Goal: Transaction & Acquisition: Purchase product/service

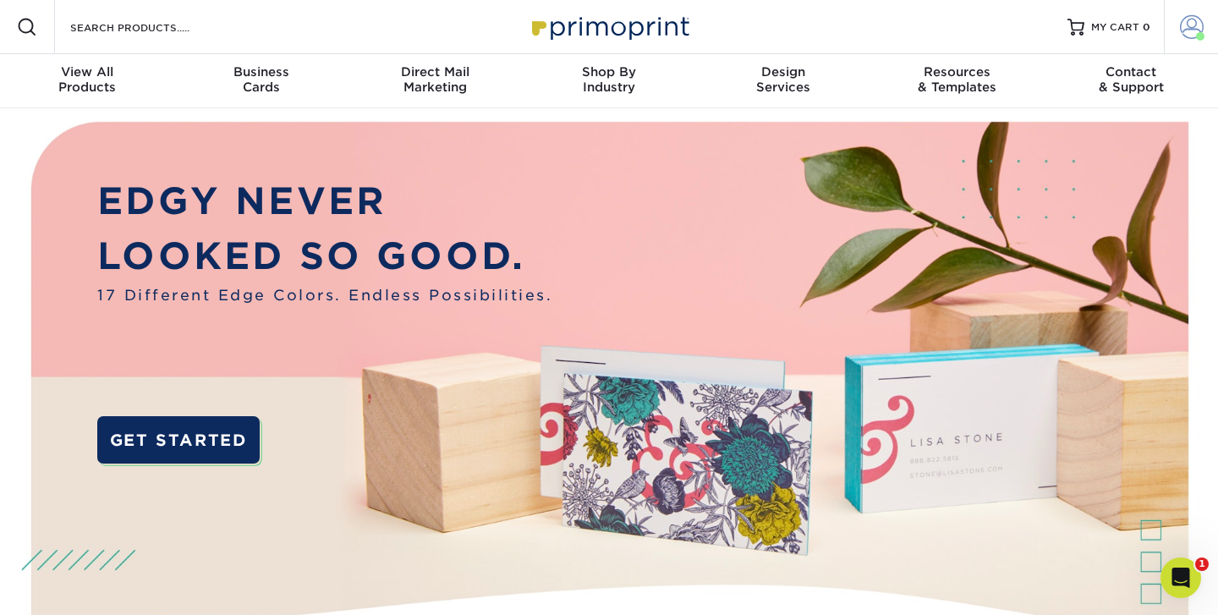
click at [1192, 30] on span at bounding box center [1192, 27] width 24 height 24
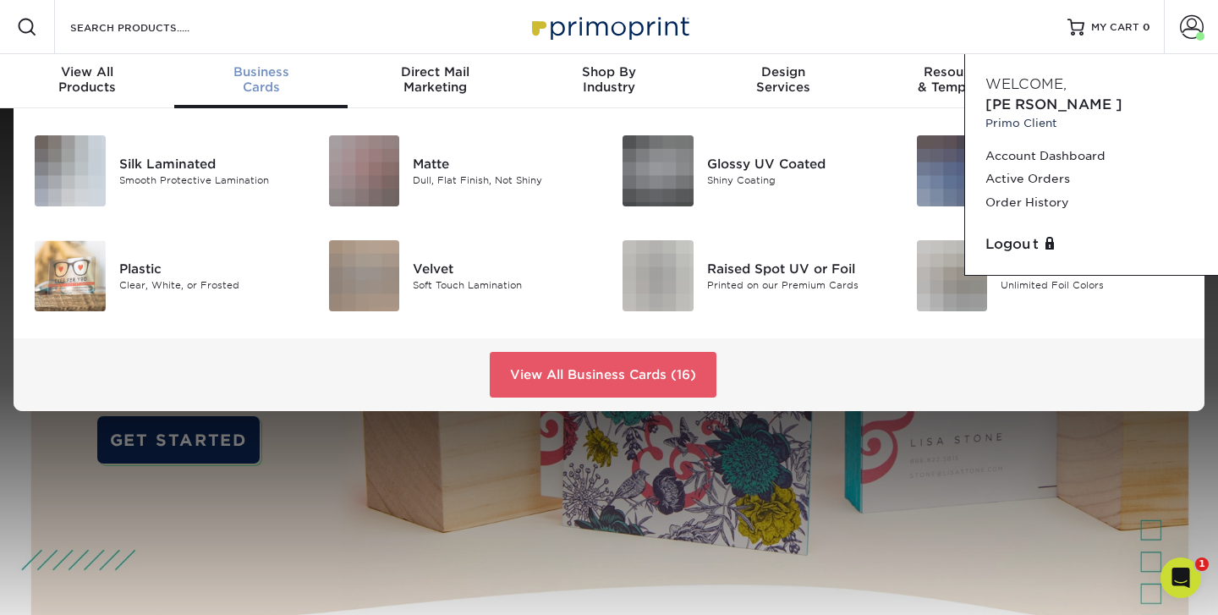
click at [258, 80] on div "Business Cards" at bounding box center [261, 79] width 174 height 30
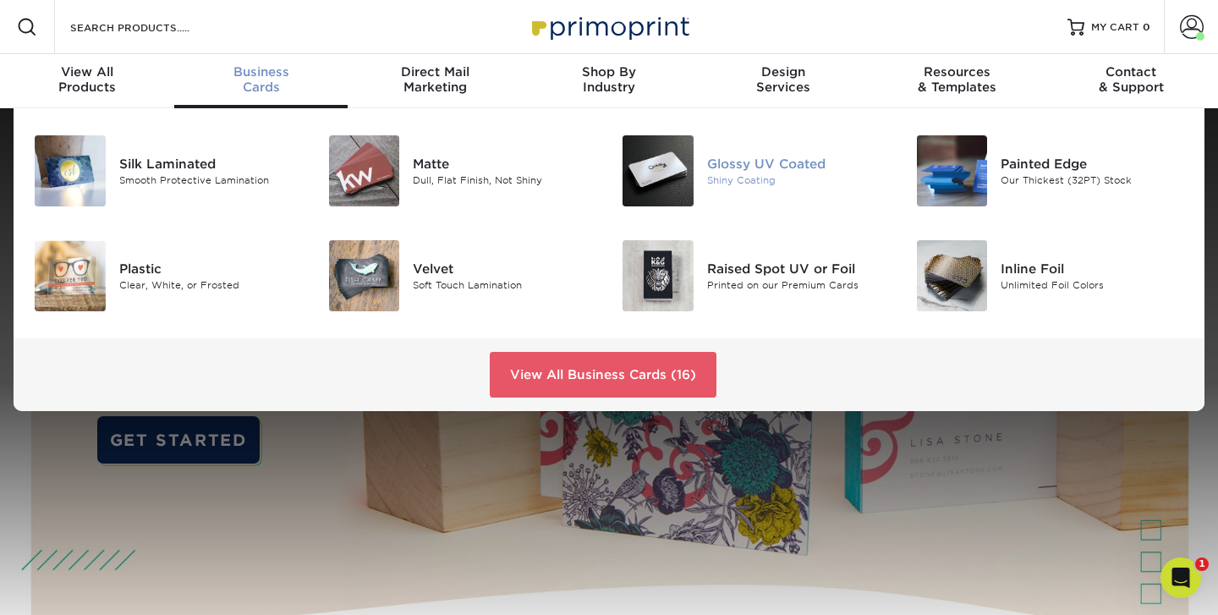
click at [762, 169] on div "Glossy UV Coated" at bounding box center [799, 164] width 184 height 19
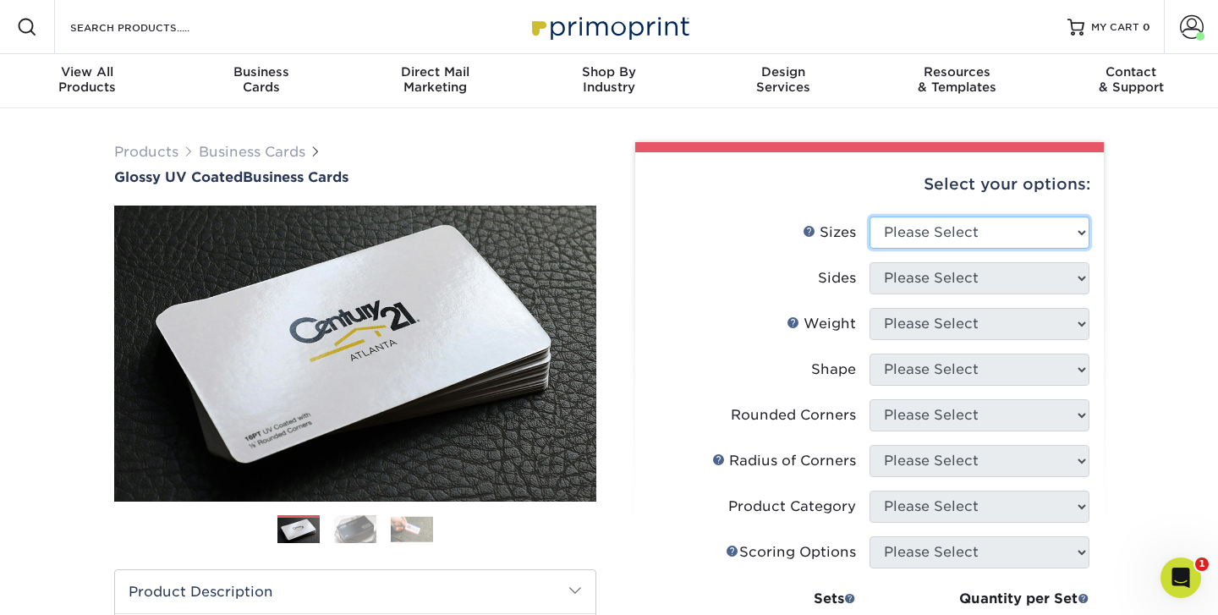
select select "2.00x3.50"
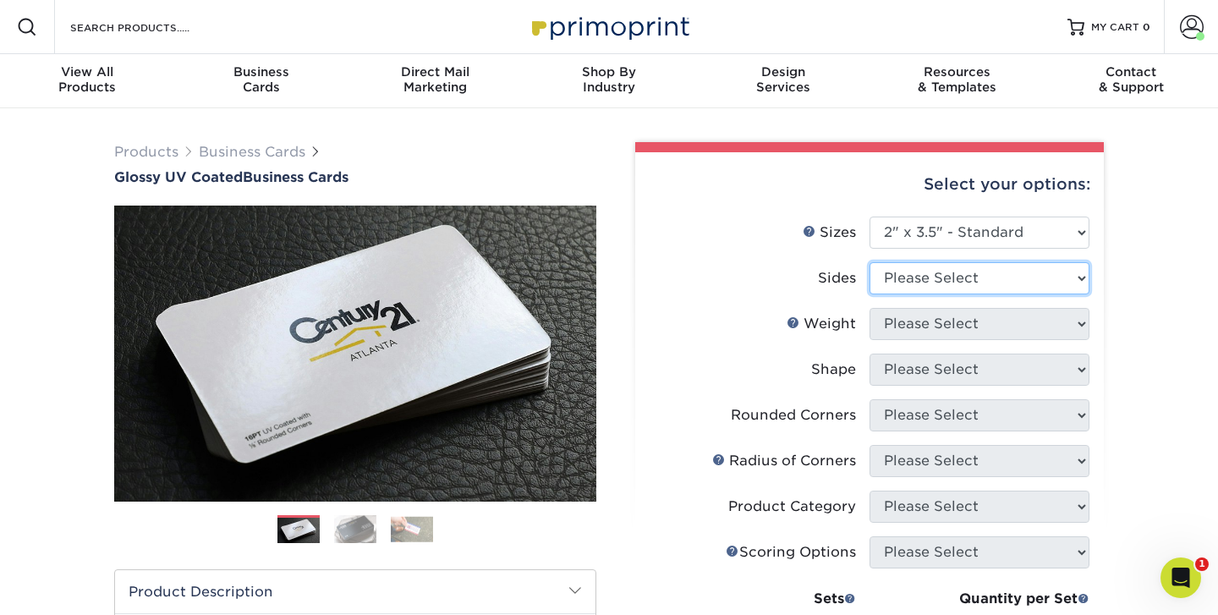
select select "13abbda7-1d64-4f25-8bb2-c179b224825d"
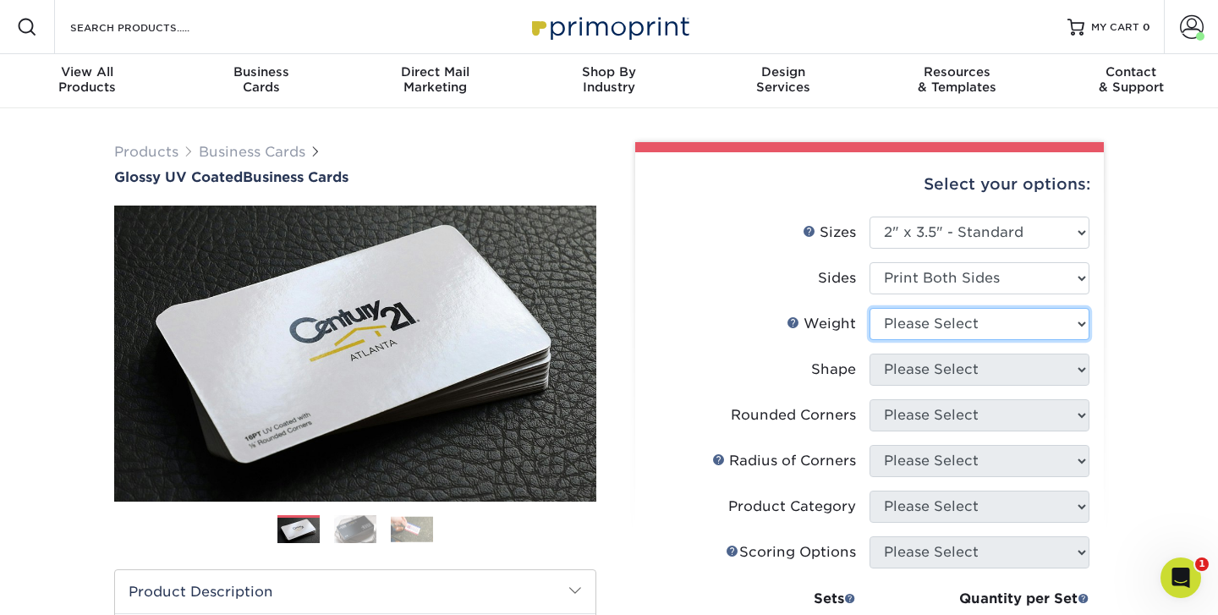
select select "14PT"
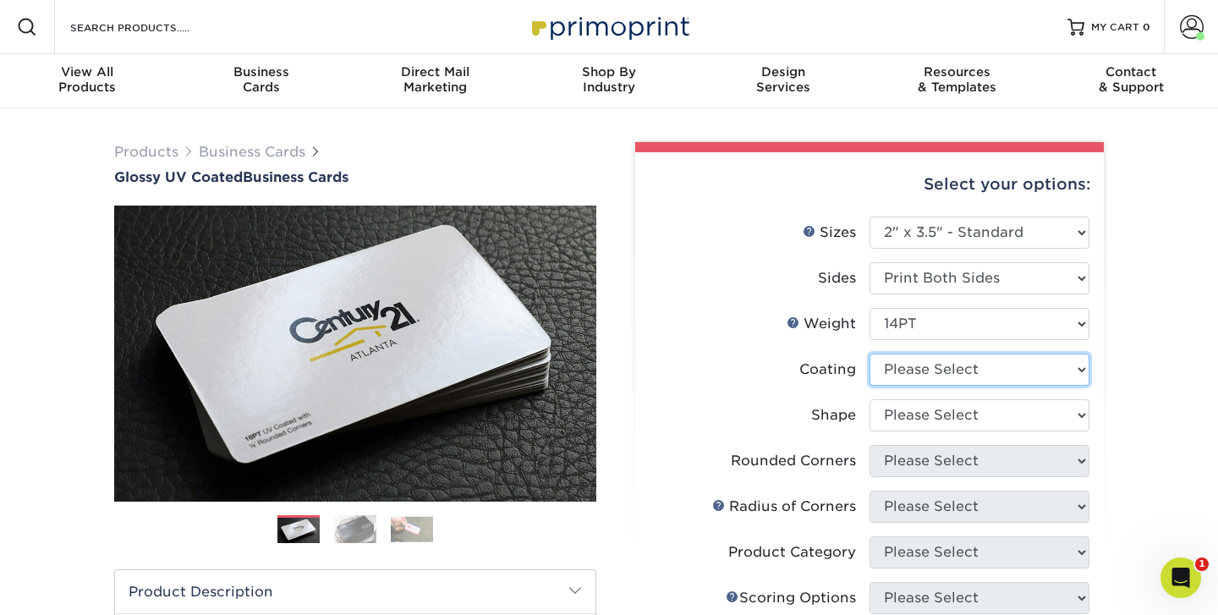
select select "1e8116af-acfc-44b1-83dc-8181aa338834"
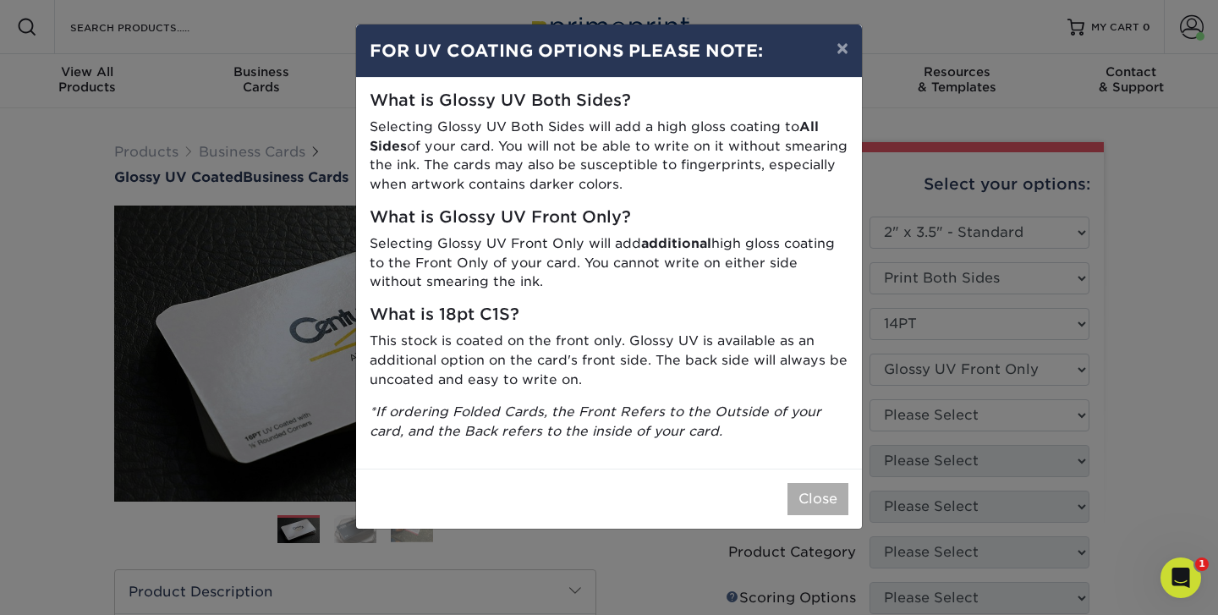
click at [820, 486] on button "Close" at bounding box center [818, 499] width 61 height 32
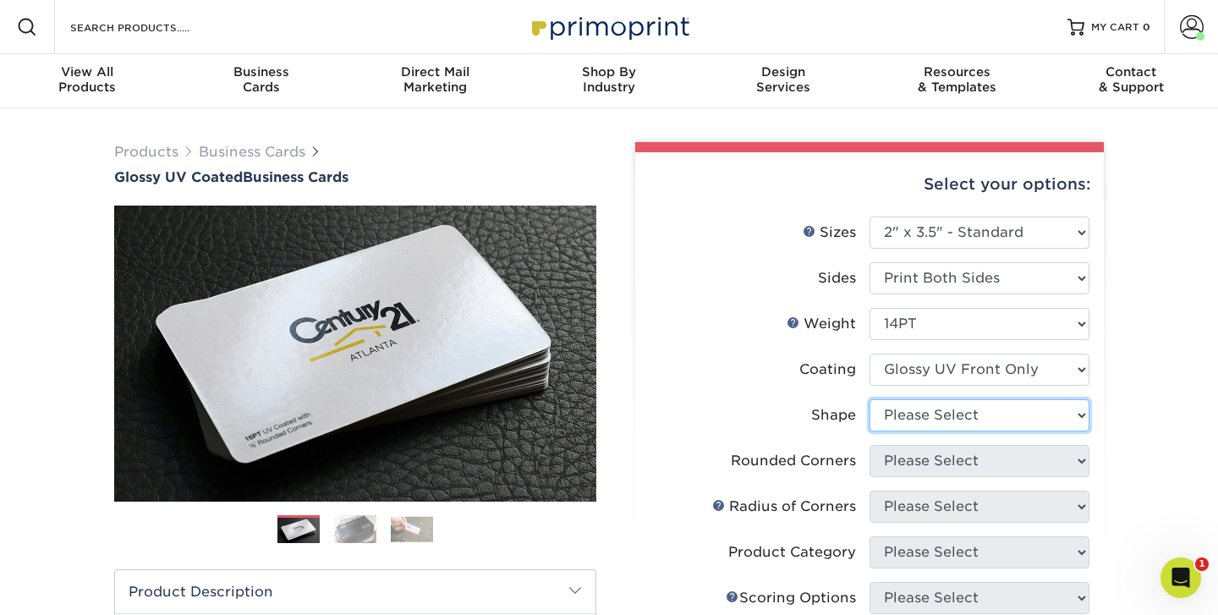
select select "standard"
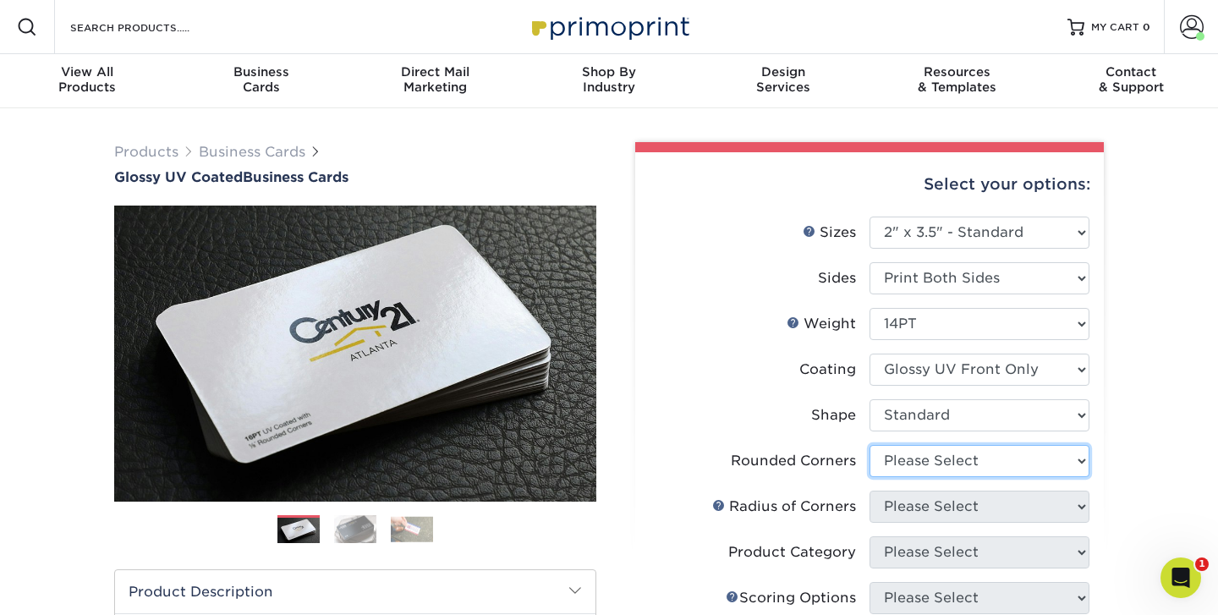
select select "0"
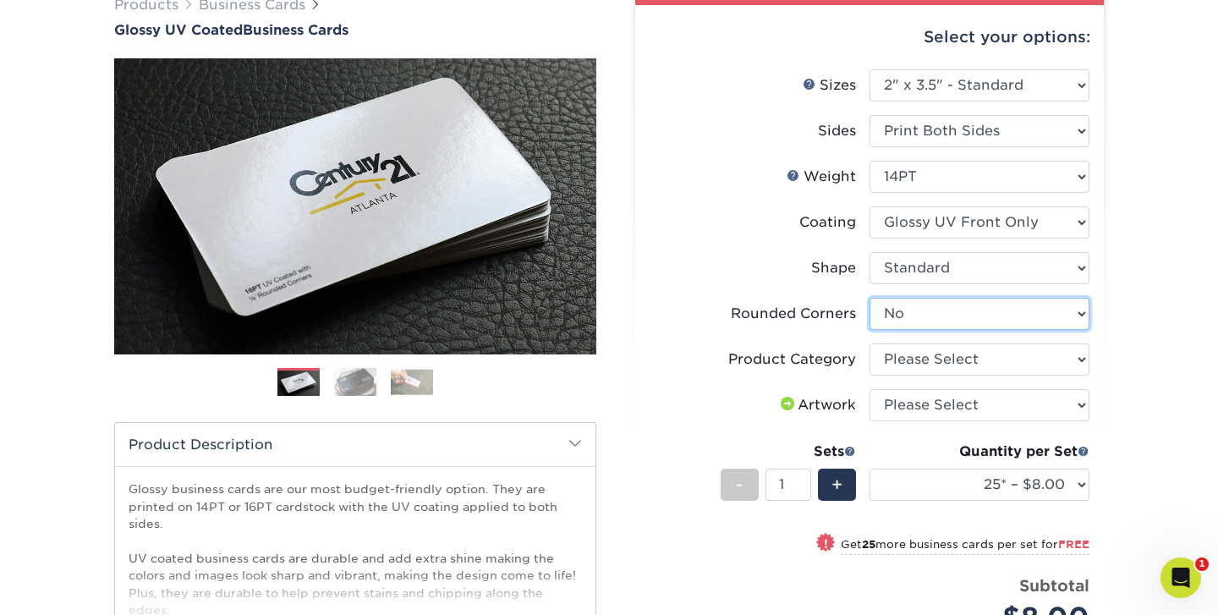
scroll to position [151, 0]
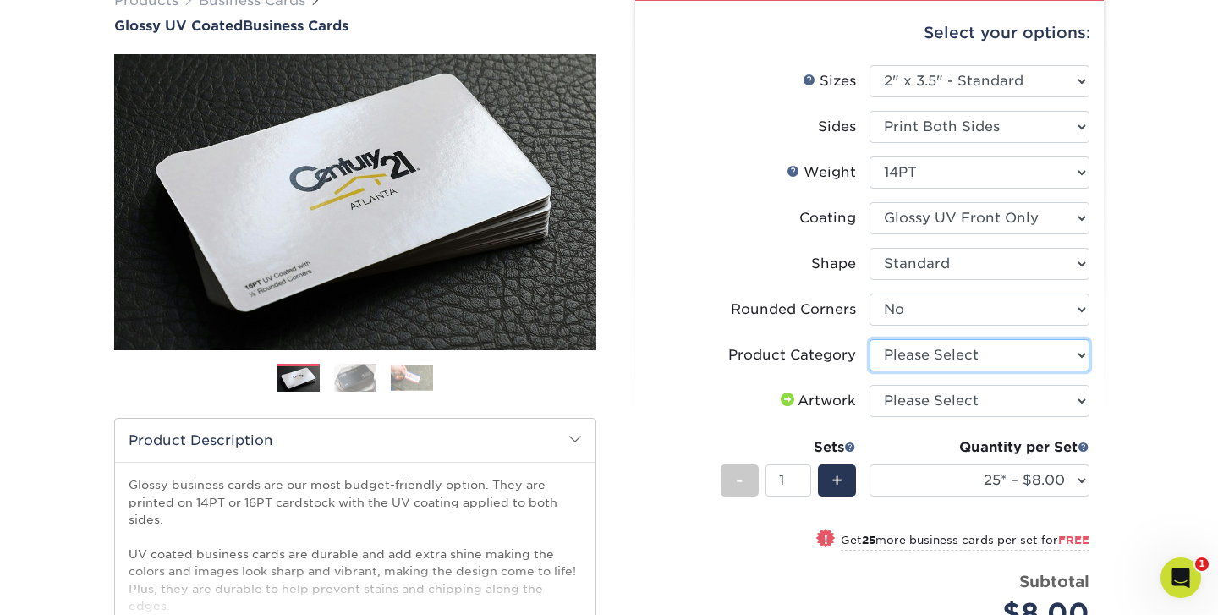
select select "3b5148f1-0588-4f88-a218-97bcfdce65c1"
select select "upload"
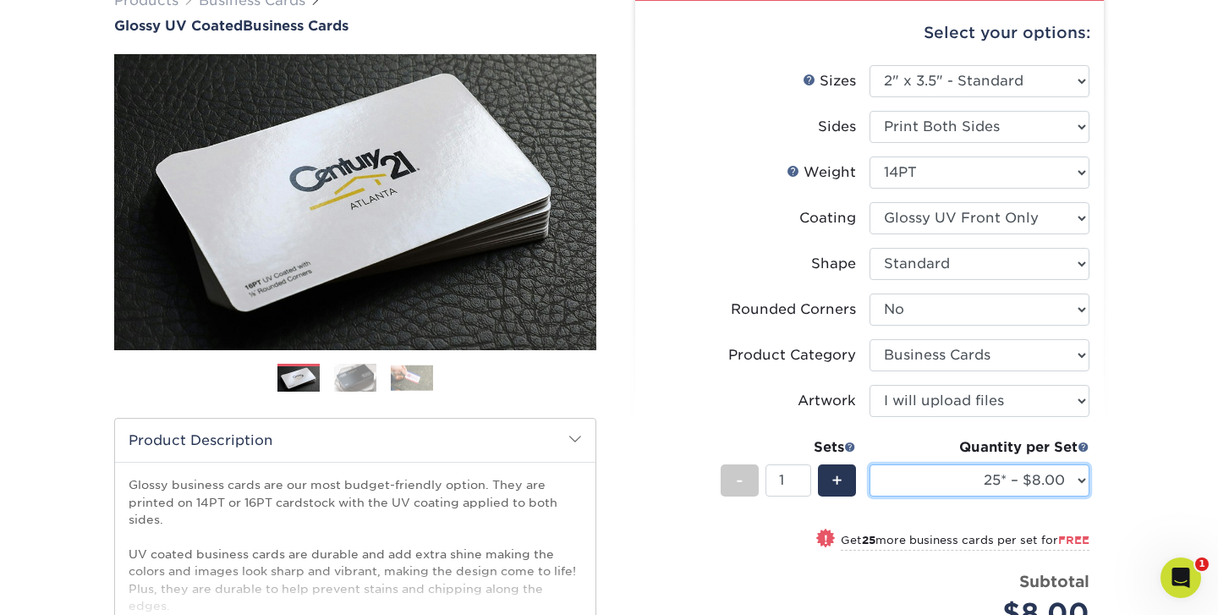
select select "500 – $30.00"
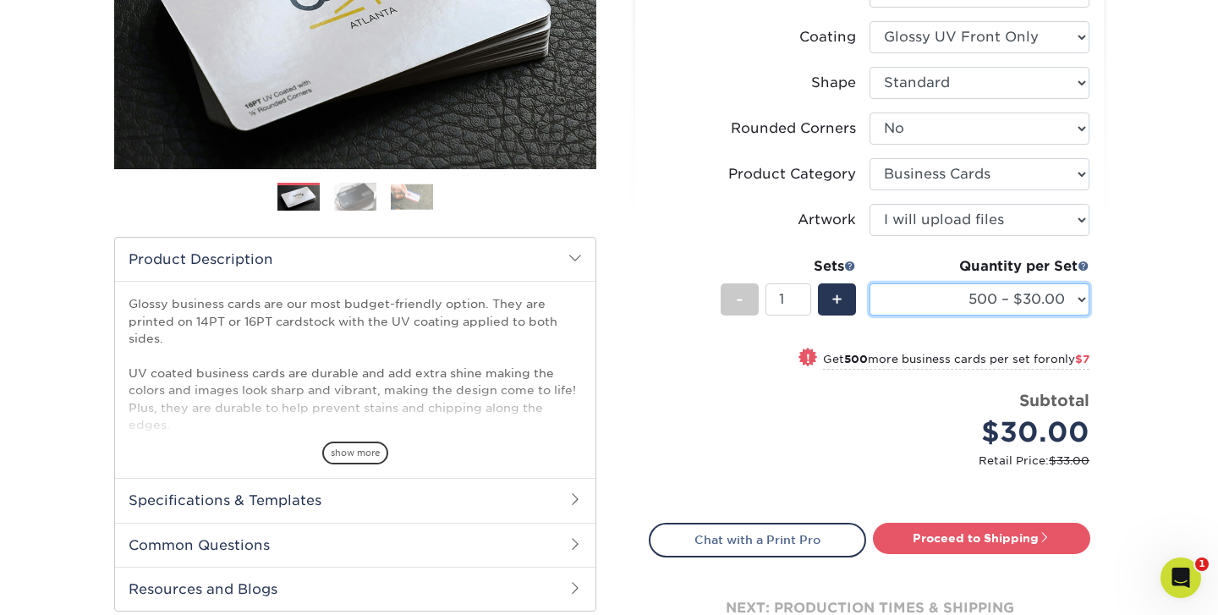
scroll to position [336, 0]
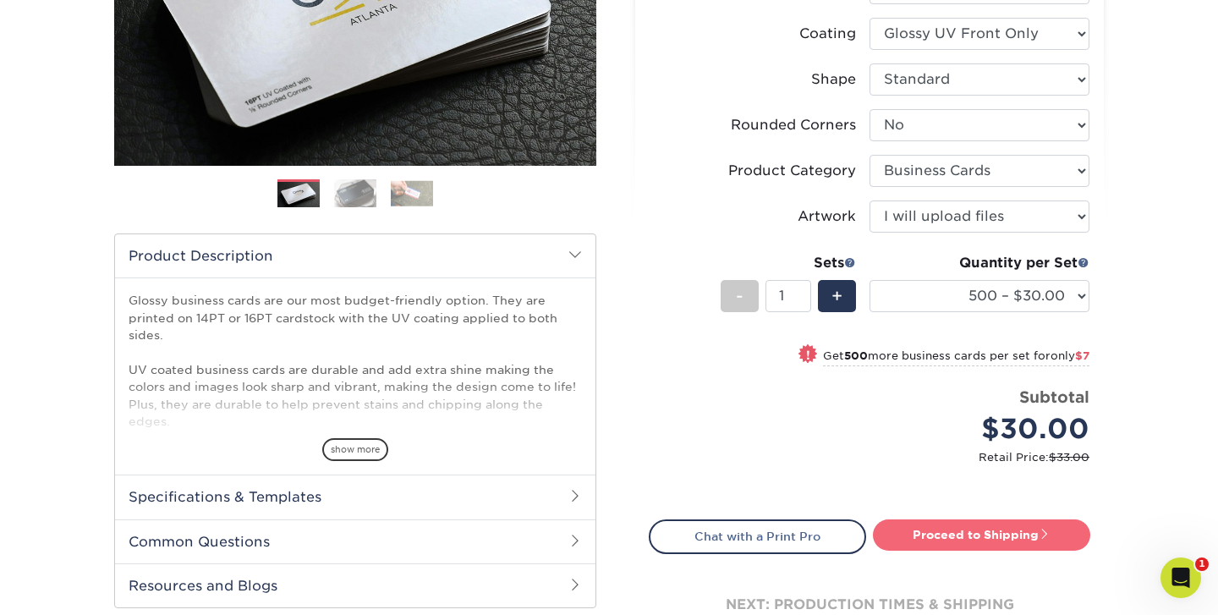
click at [964, 532] on link "Proceed to Shipping" at bounding box center [981, 535] width 217 height 30
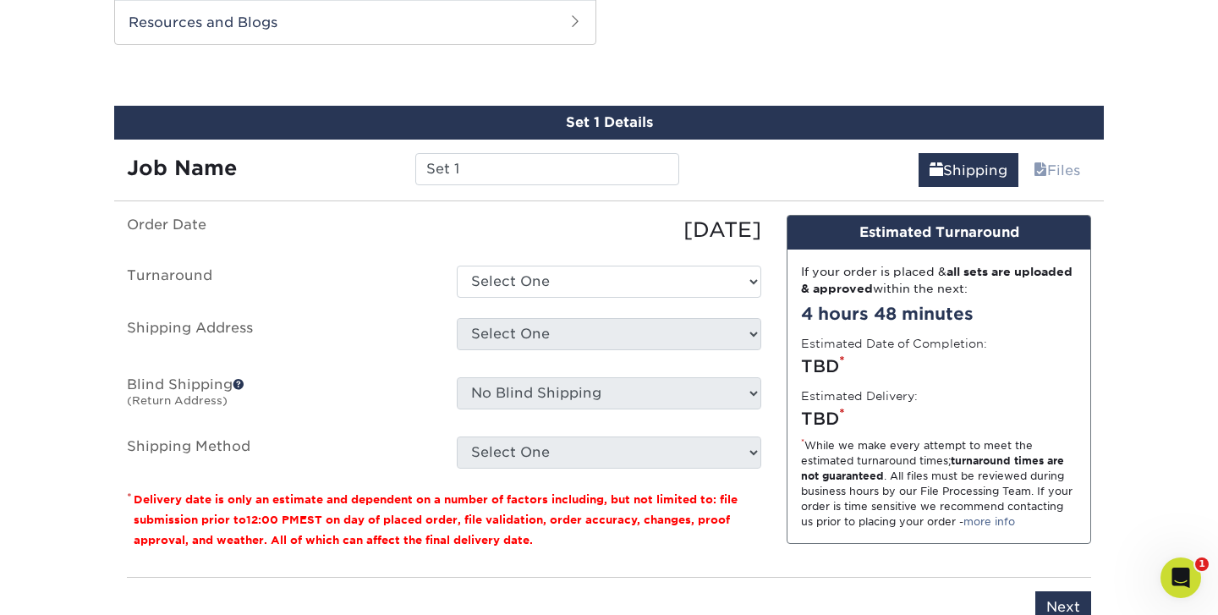
scroll to position [903, 0]
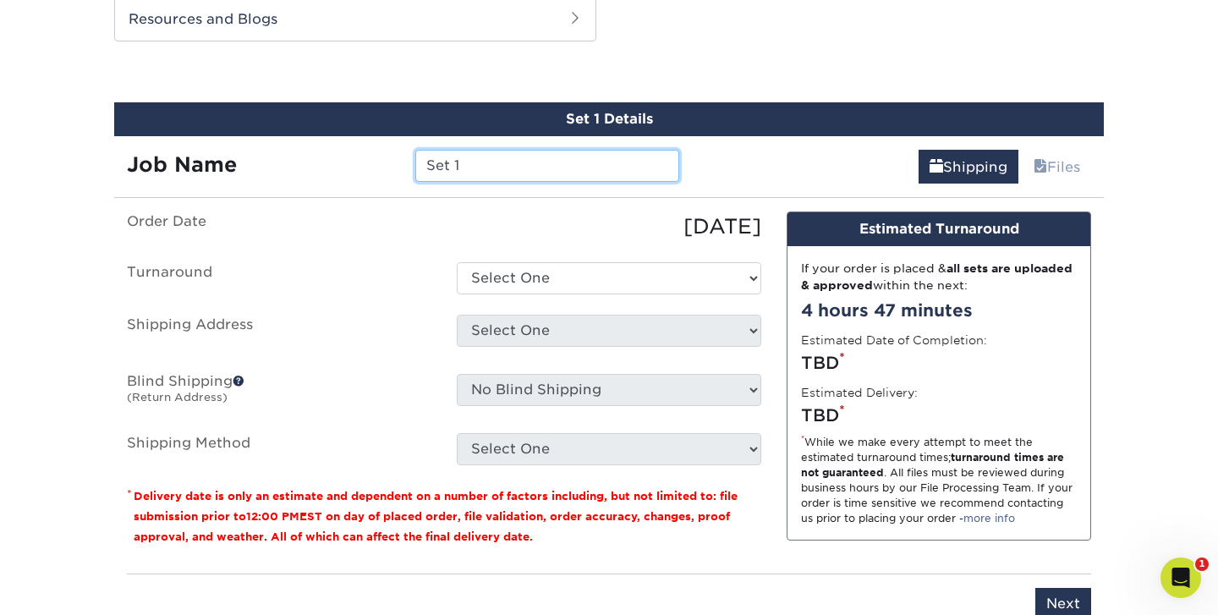
click at [476, 163] on input "Set 1" at bounding box center [546, 166] width 263 height 32
type input "S"
type input "What Scares You? 2025"
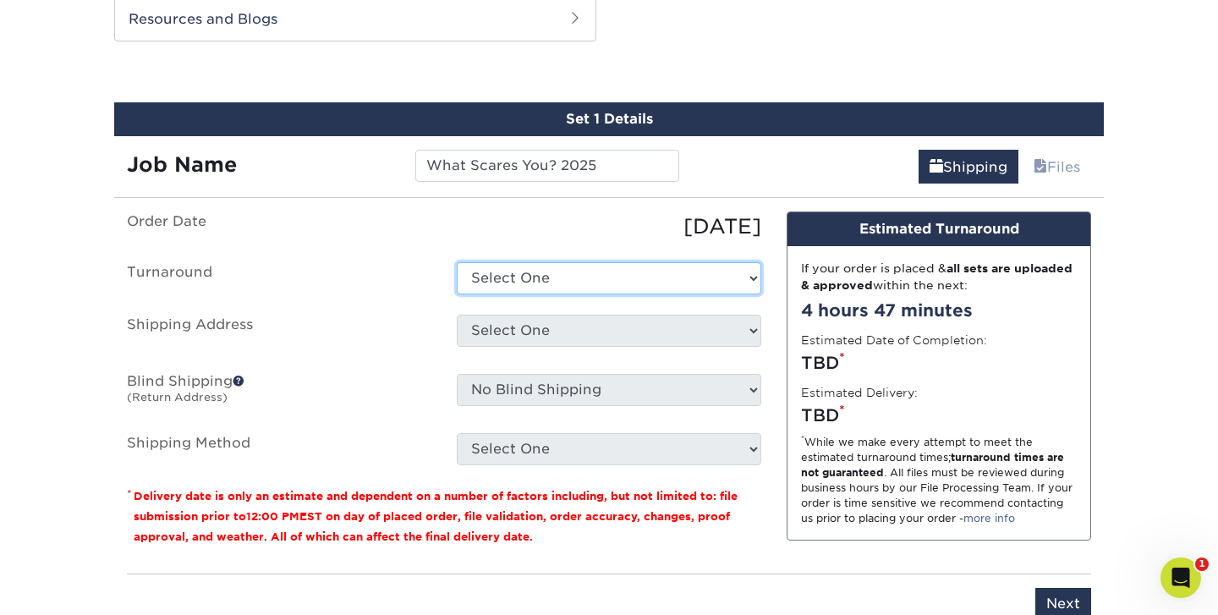
select select "4ed5b183-8b0a-4e92-90c2-1c9810e7d032"
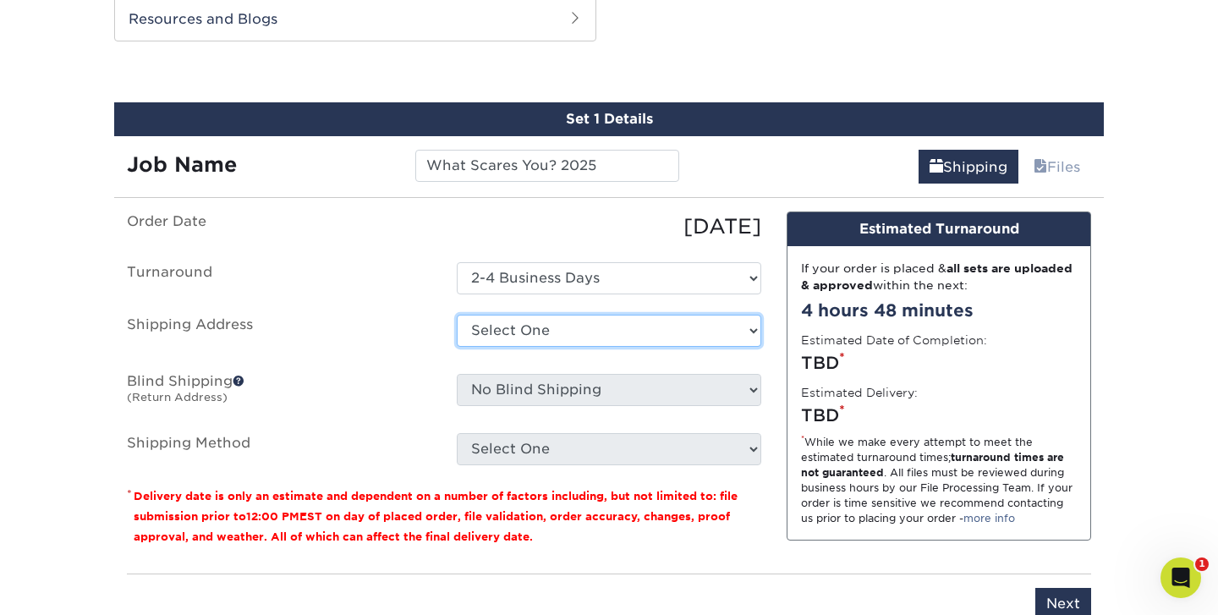
select select "101325"
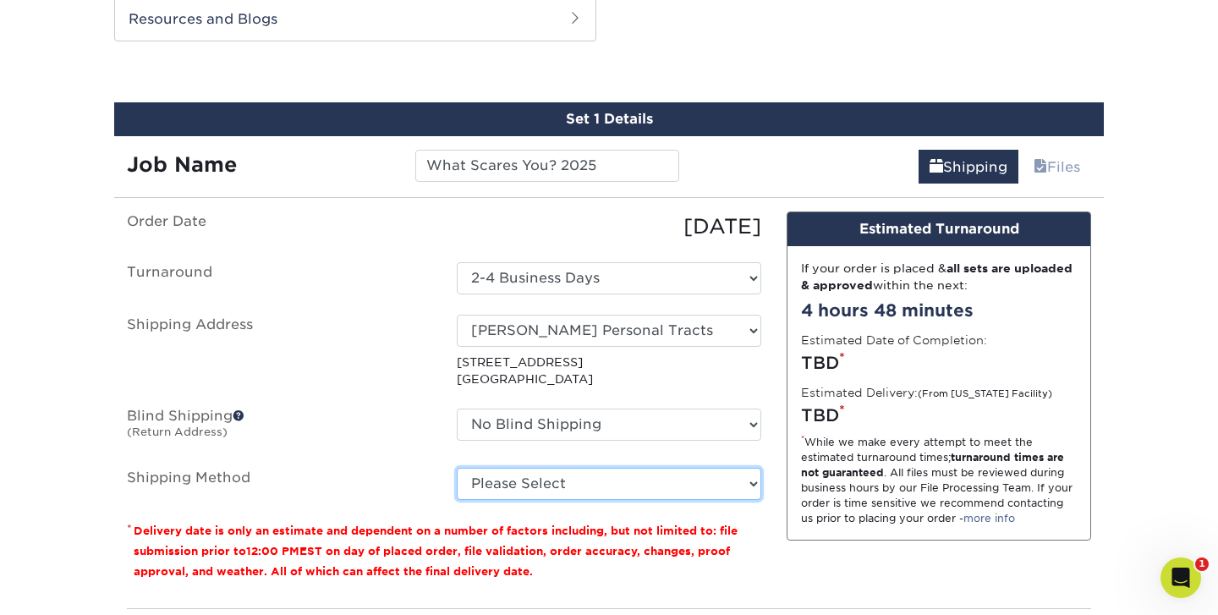
select select "03"
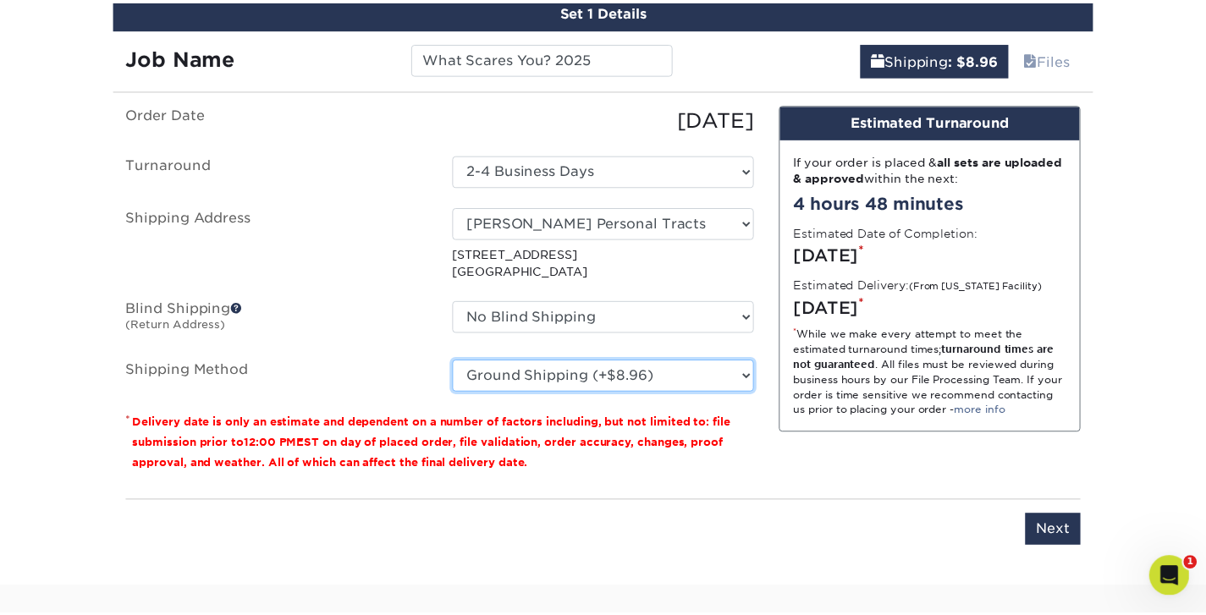
scroll to position [1020, 0]
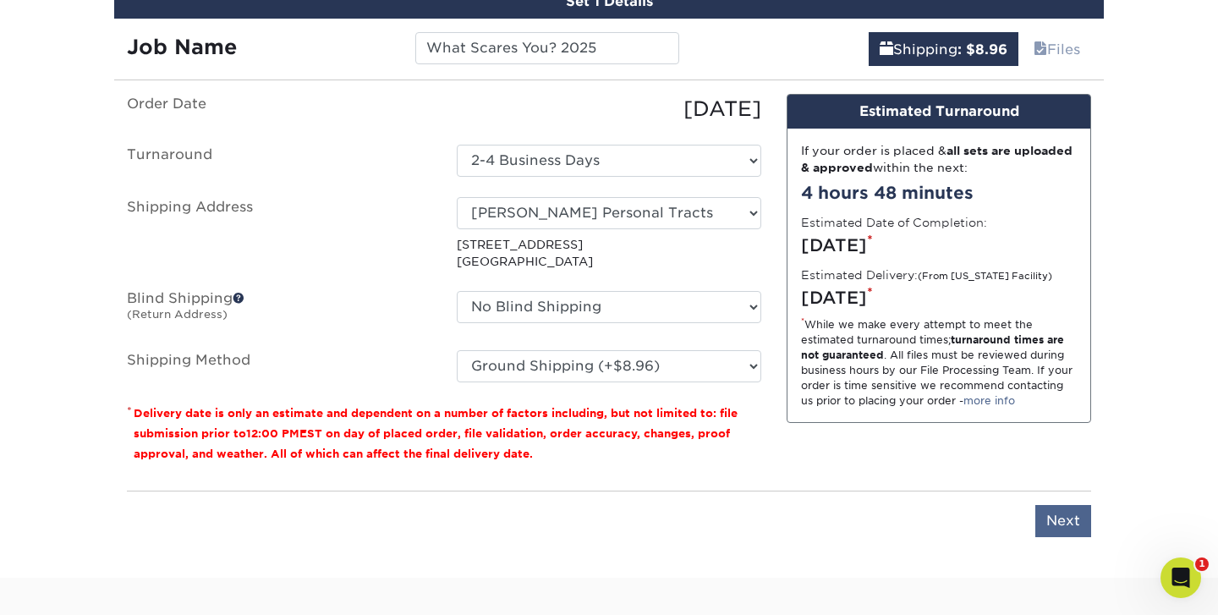
click at [1053, 520] on input "Next" at bounding box center [1064, 521] width 56 height 32
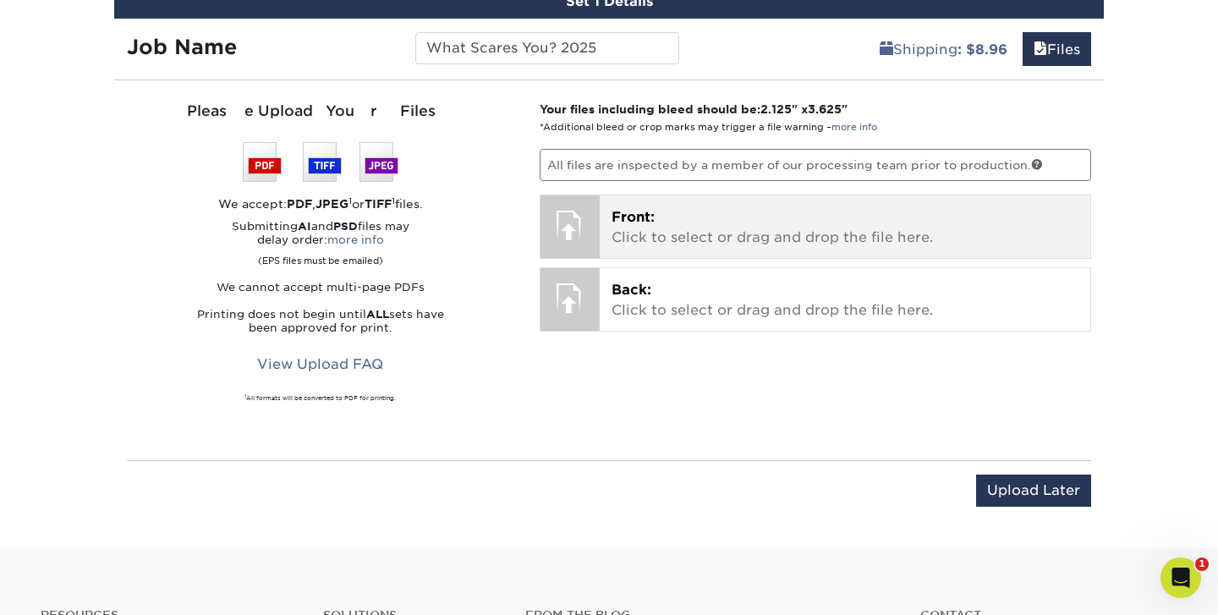
click at [857, 229] on p "Front: Click to select or drag and drop the file here." at bounding box center [846, 227] width 468 height 41
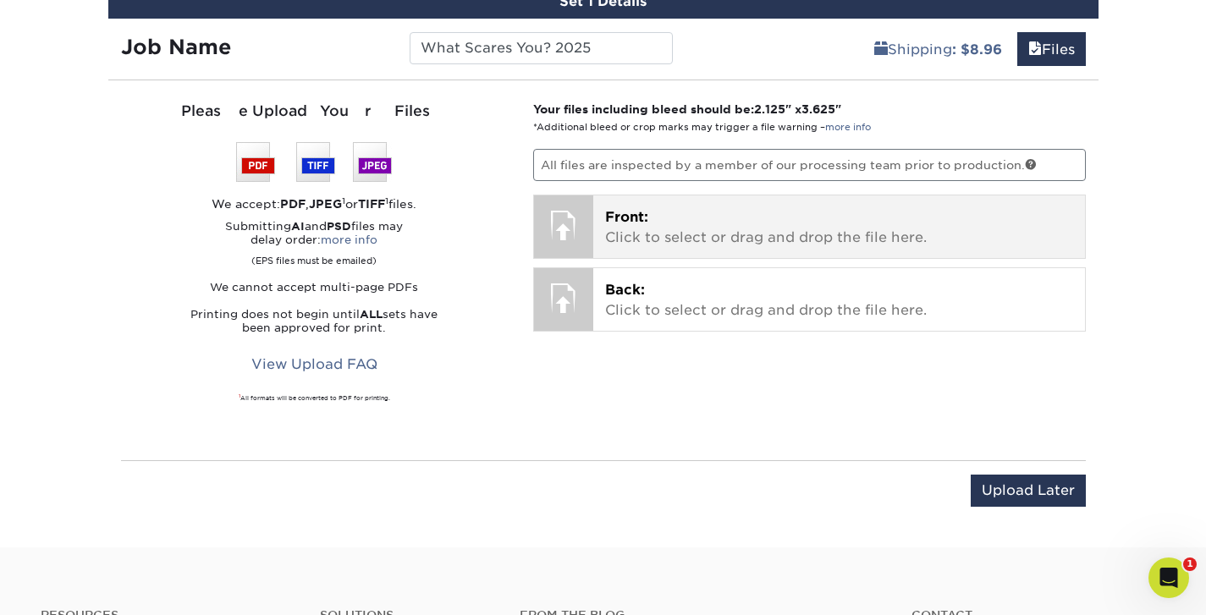
click at [674, 221] on p "Front: Click to select or drag and drop the file here." at bounding box center [839, 227] width 468 height 41
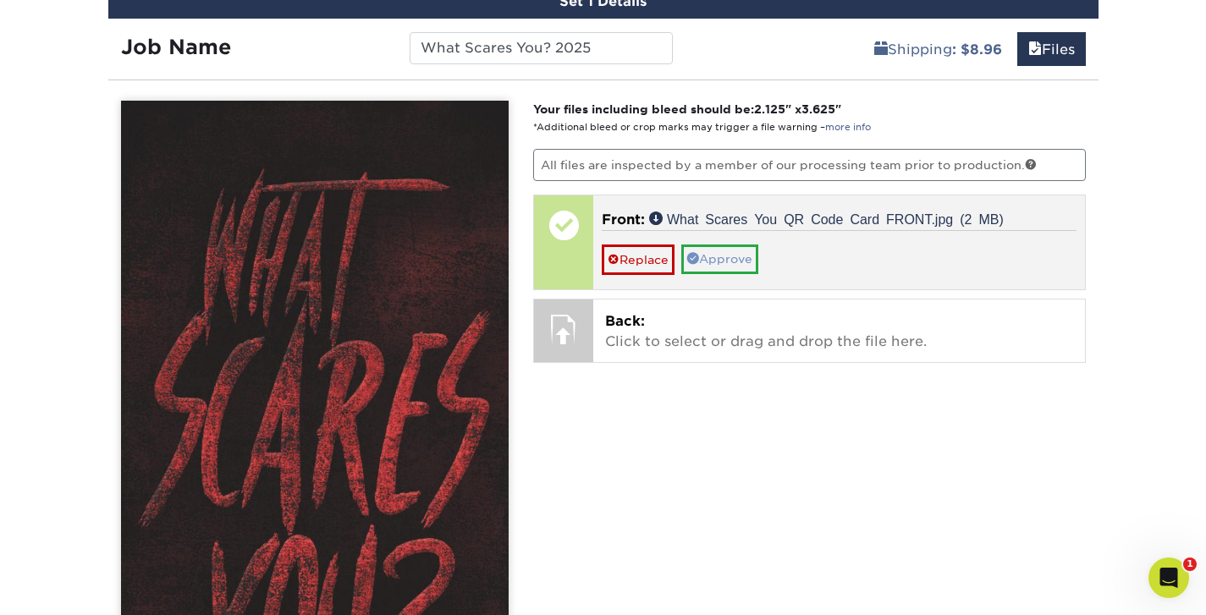
click at [724, 255] on link "Approve" at bounding box center [719, 259] width 77 height 29
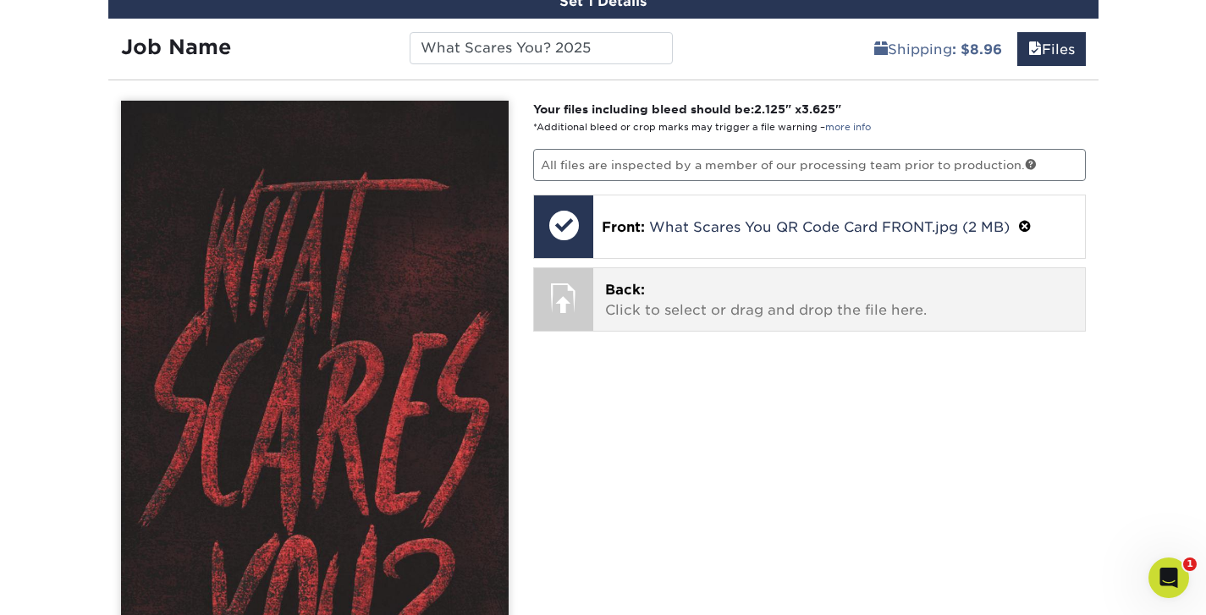
click at [701, 284] on p "Back: Click to select or drag and drop the file here." at bounding box center [839, 300] width 468 height 41
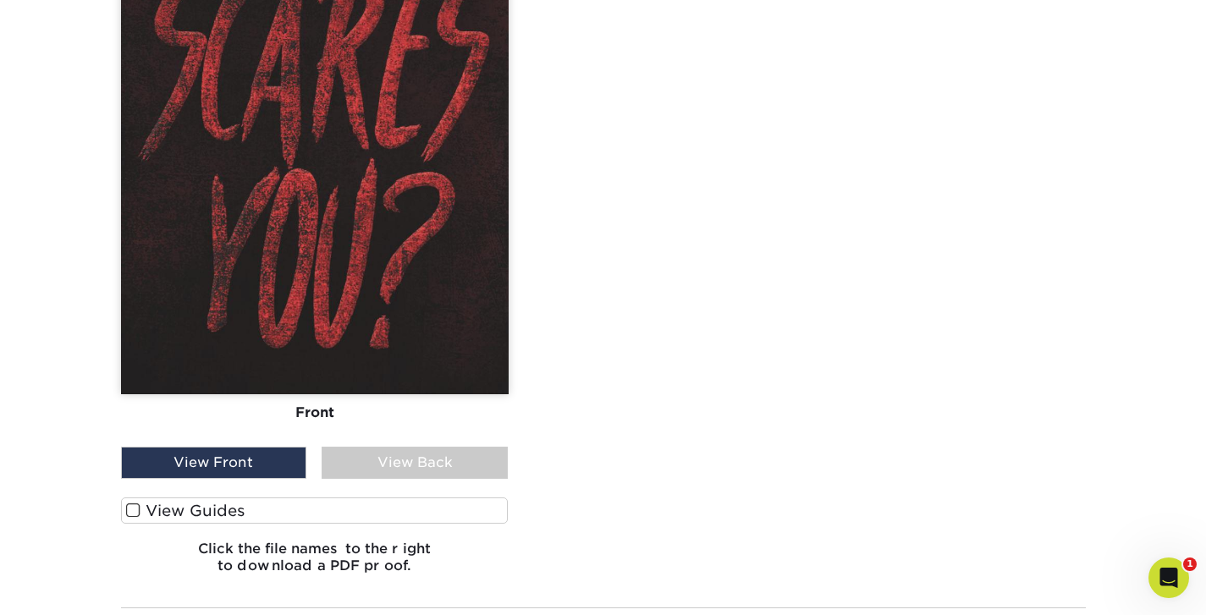
scroll to position [1496, 0]
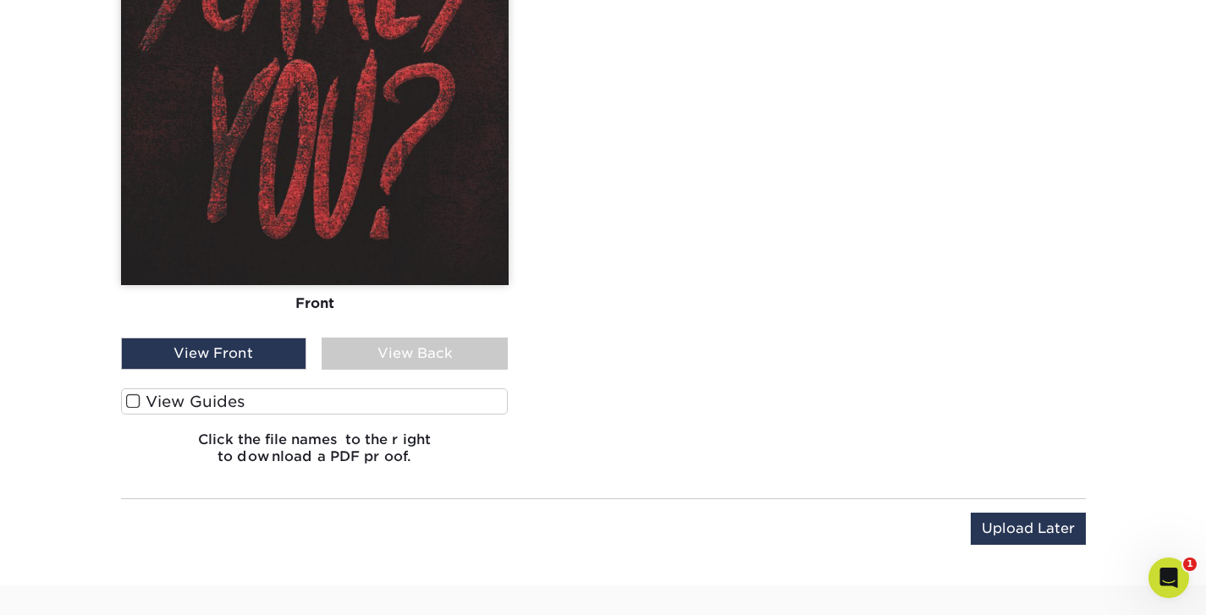
click at [416, 356] on div "View Back" at bounding box center [415, 354] width 186 height 32
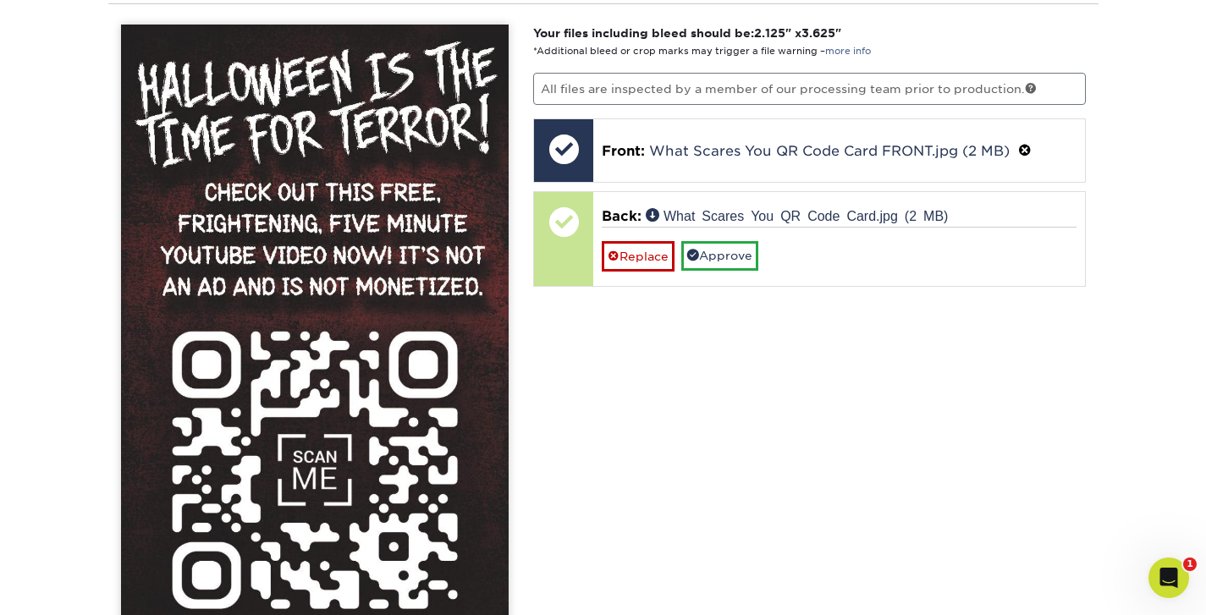
scroll to position [1026, 0]
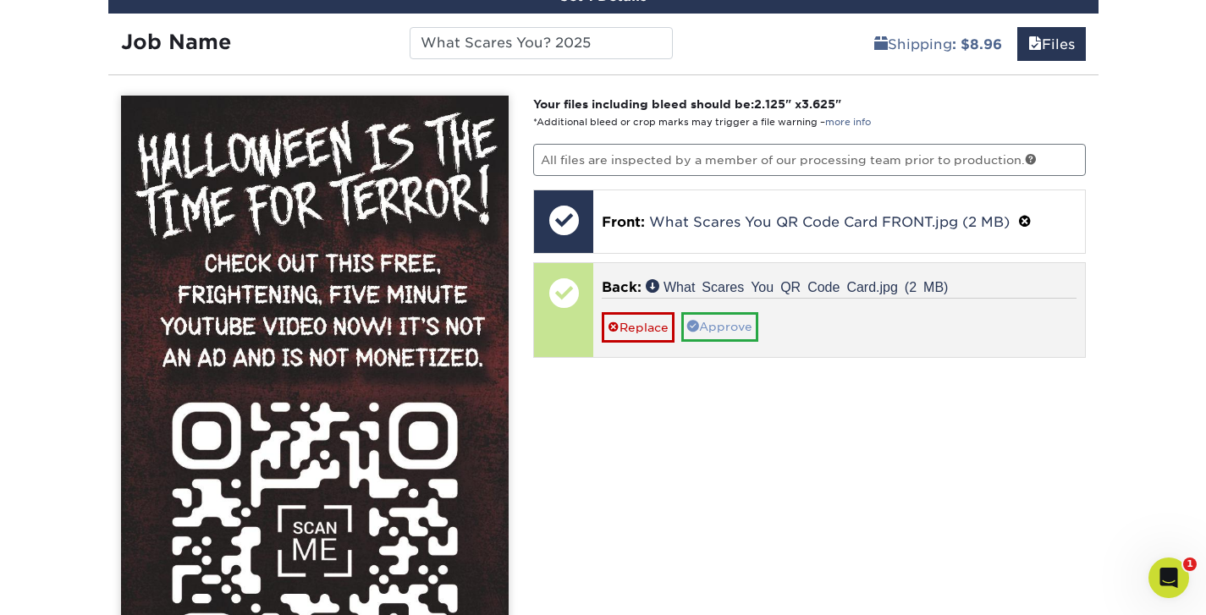
click at [717, 327] on link "Approve" at bounding box center [719, 326] width 77 height 29
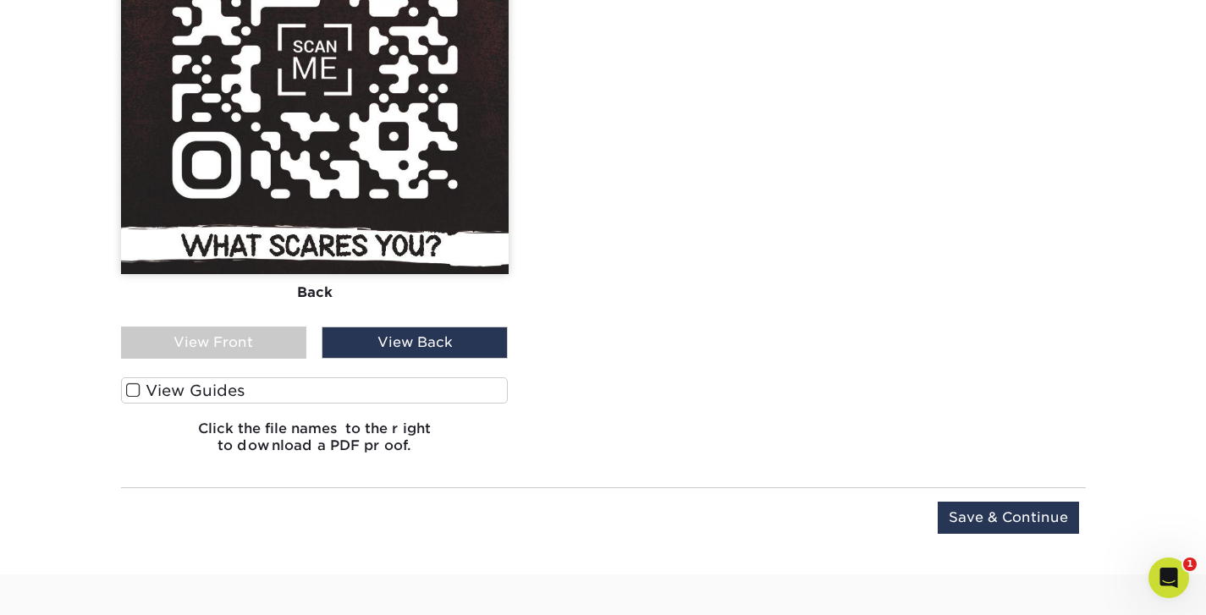
scroll to position [1641, 0]
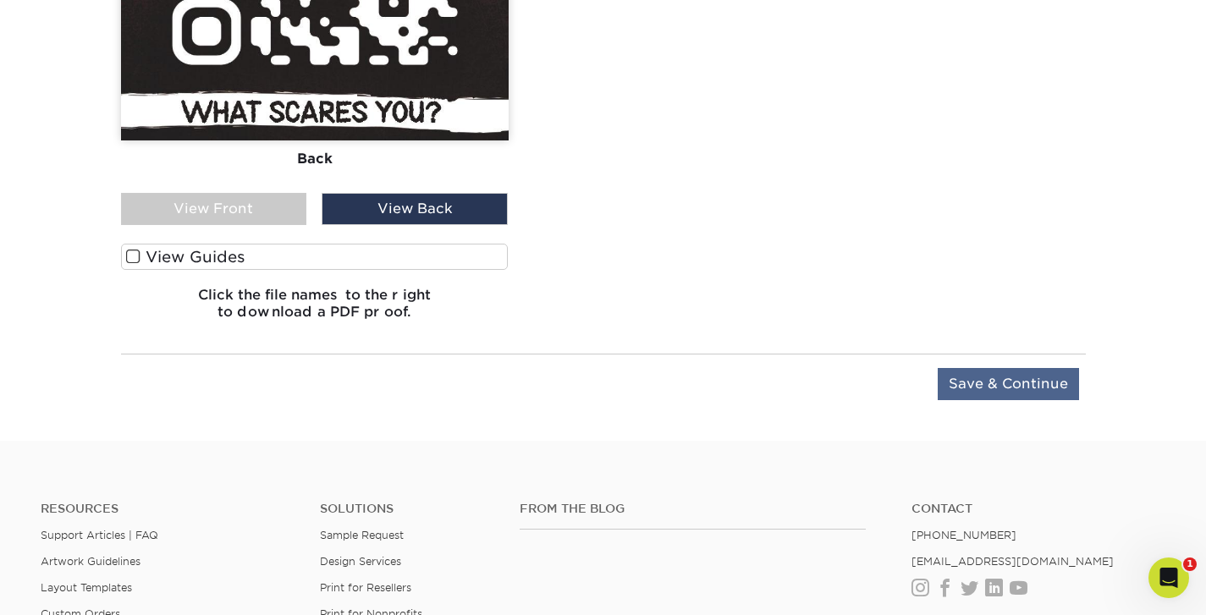
click at [967, 378] on input "Save & Continue" at bounding box center [1008, 384] width 141 height 32
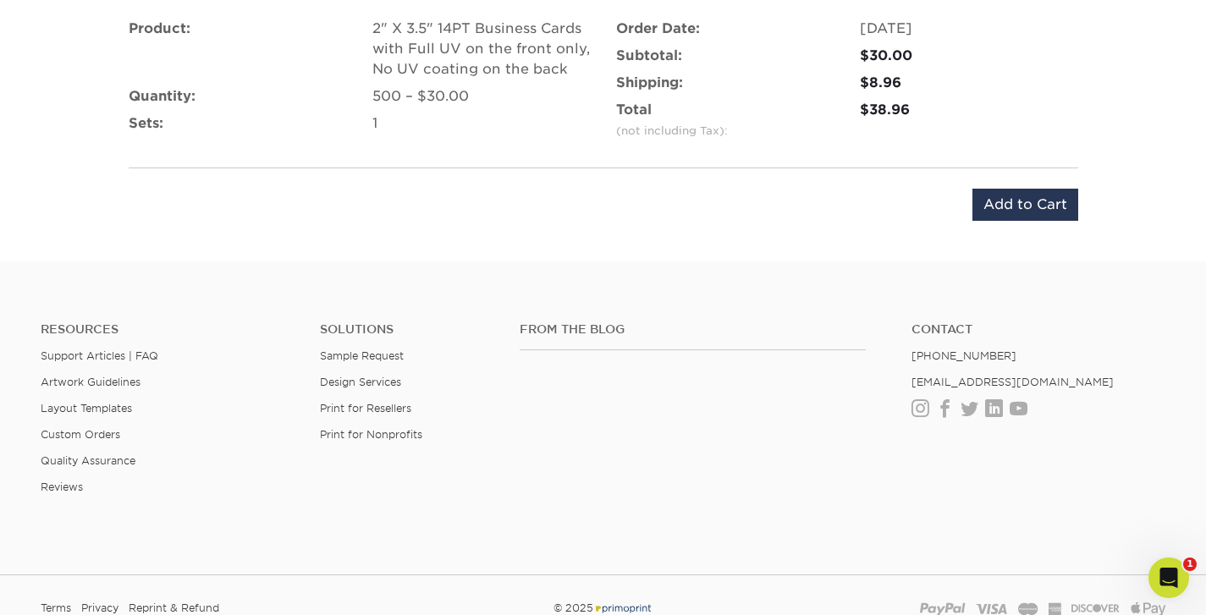
scroll to position [899, 0]
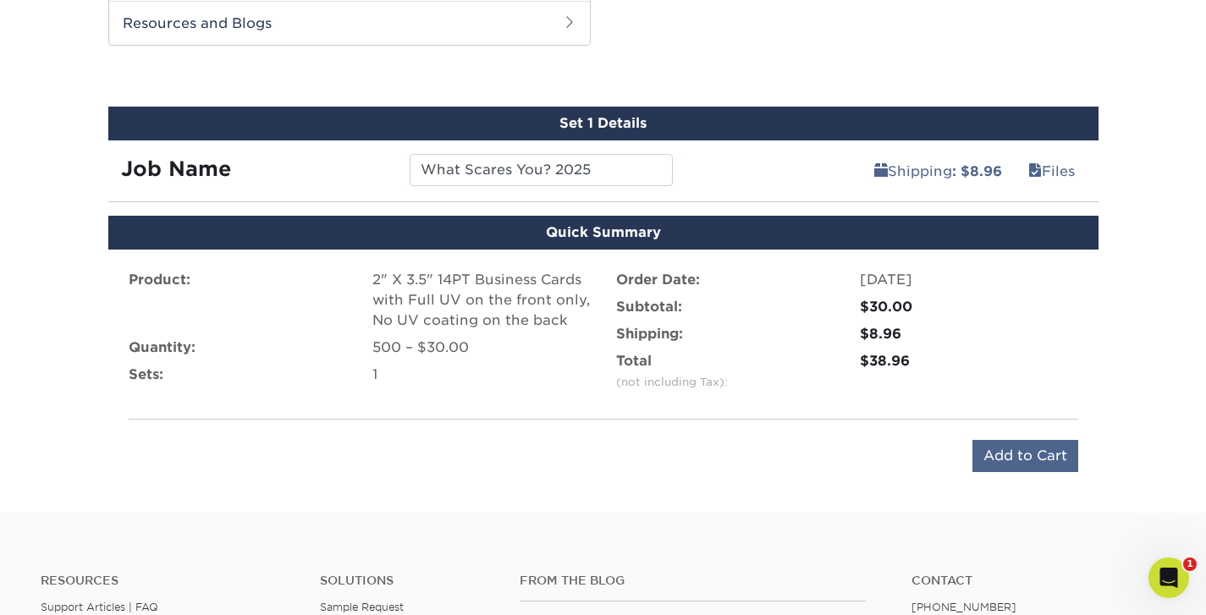
click at [1022, 451] on input "Add to Cart" at bounding box center [1025, 456] width 106 height 32
